Goal: Task Accomplishment & Management: Complete application form

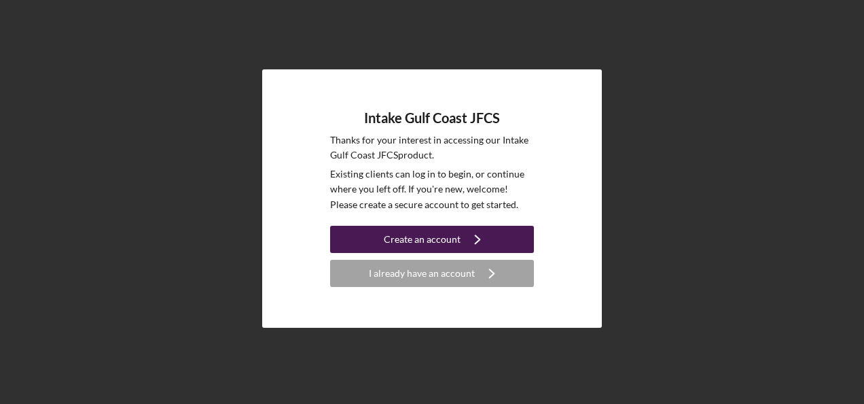
click at [420, 232] on div "Create an account" at bounding box center [422, 239] width 77 height 27
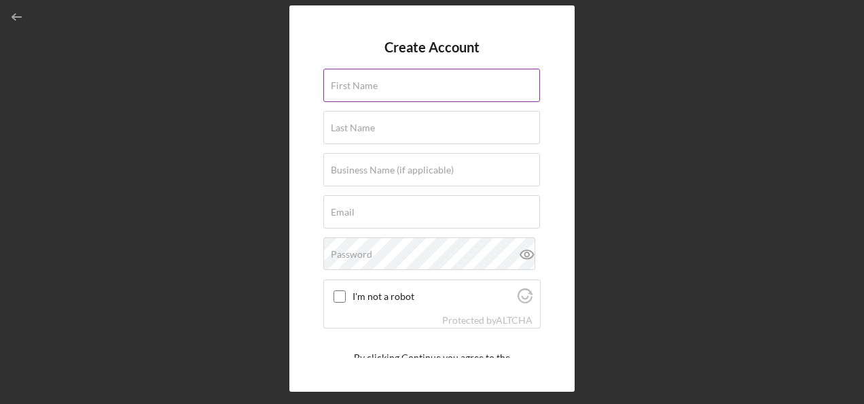
click at [365, 79] on div "First Name" at bounding box center [431, 86] width 217 height 34
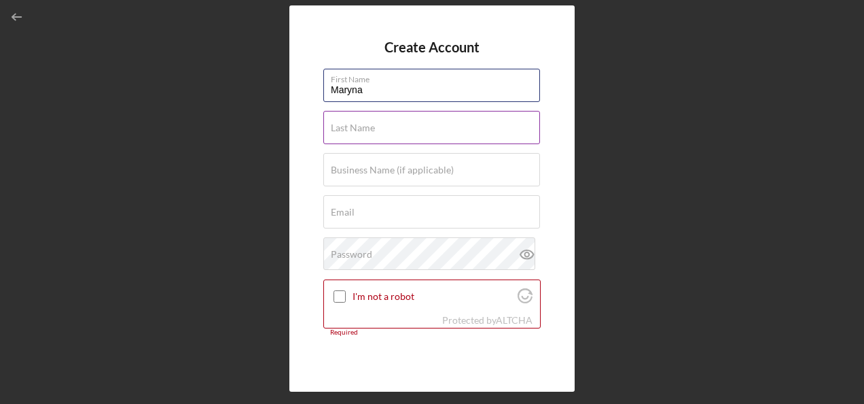
type input "Maryna"
click at [433, 128] on input "Last Name" at bounding box center [431, 127] width 217 height 33
click at [341, 132] on input "Hrushyna" at bounding box center [431, 127] width 217 height 33
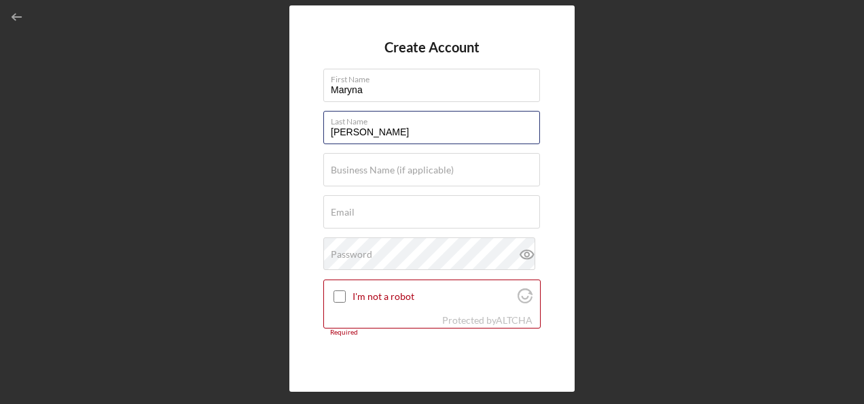
type input "[PERSON_NAME]"
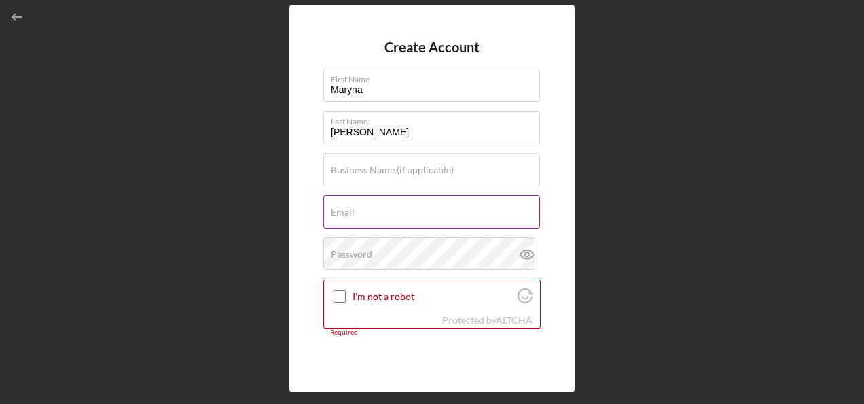
click at [353, 211] on label "Email" at bounding box center [343, 212] width 24 height 11
click at [353, 211] on input "Email" at bounding box center [431, 211] width 217 height 33
paste input "[PERSON_NAME] <[EMAIL_ADDRESS][DOMAIN_NAME]>"
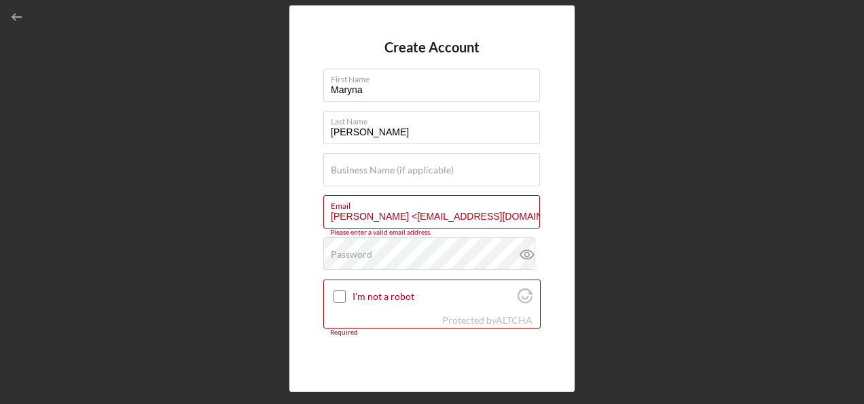
drag, startPoint x: 398, startPoint y: 219, endPoint x: 232, endPoint y: 216, distance: 165.8
click at [232, 216] on div "Create Account First Name [PERSON_NAME] Last Name [PERSON_NAME] Business Name (…" at bounding box center [432, 198] width 851 height 397
click at [485, 217] on input "[EMAIL_ADDRESS][DOMAIN_NAME]>" at bounding box center [431, 211] width 217 height 33
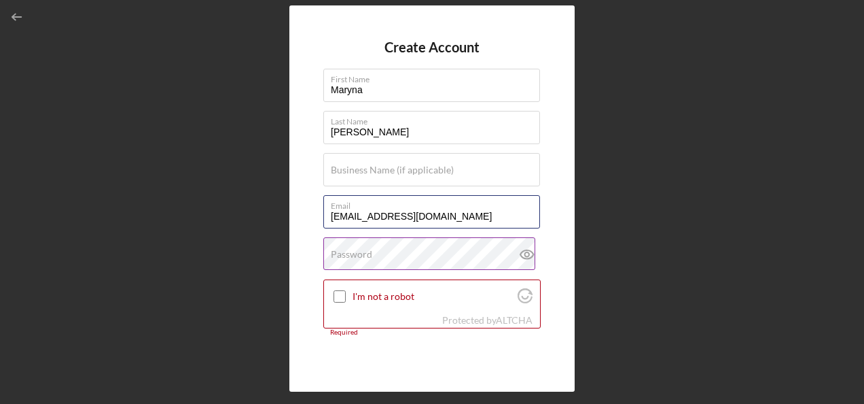
type input "[EMAIL_ADDRESS][DOMAIN_NAME]"
click at [353, 254] on label "Password" at bounding box center [351, 254] width 41 height 11
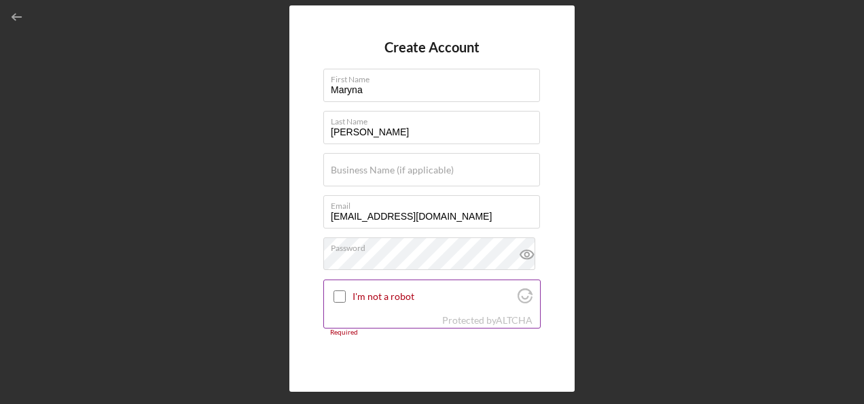
click at [342, 296] on input "I'm not a robot" at bounding box center [340, 296] width 12 height 12
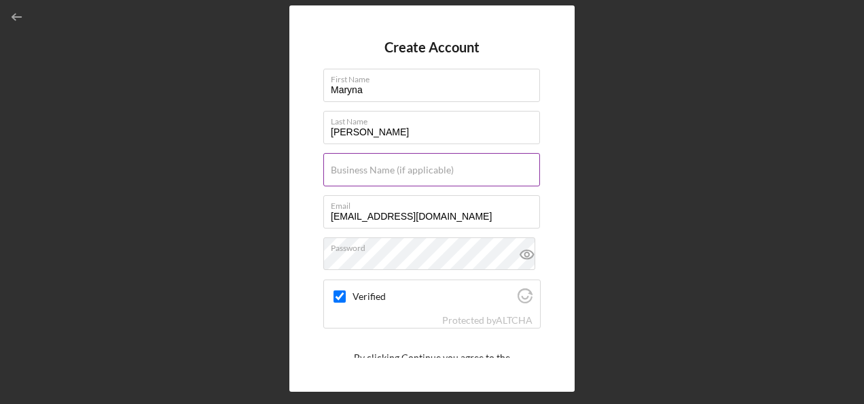
click at [376, 172] on label "Business Name (if applicable)" at bounding box center [392, 169] width 123 height 11
click at [376, 172] on input "Business Name (if applicable)" at bounding box center [431, 169] width 217 height 33
checkbox input "true"
type input "Fine Pastries"
checkbox input "true"
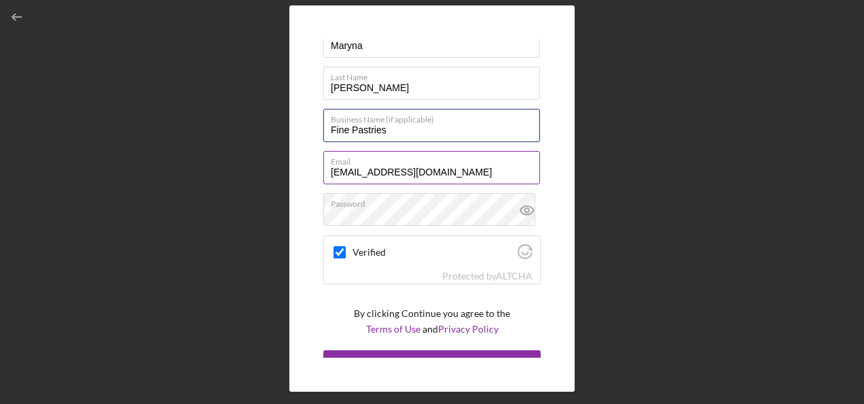
scroll to position [63, 0]
